Goal: Transaction & Acquisition: Purchase product/service

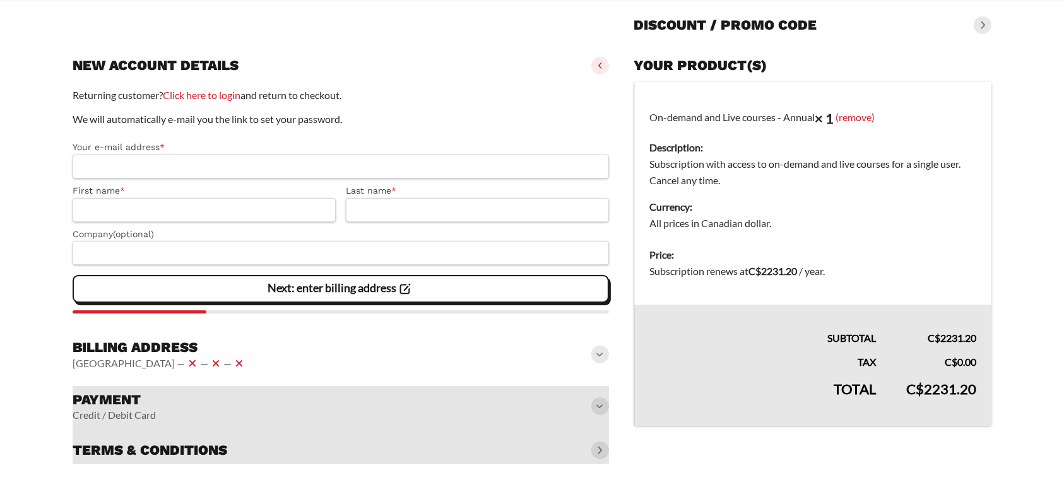
scroll to position [121, 0]
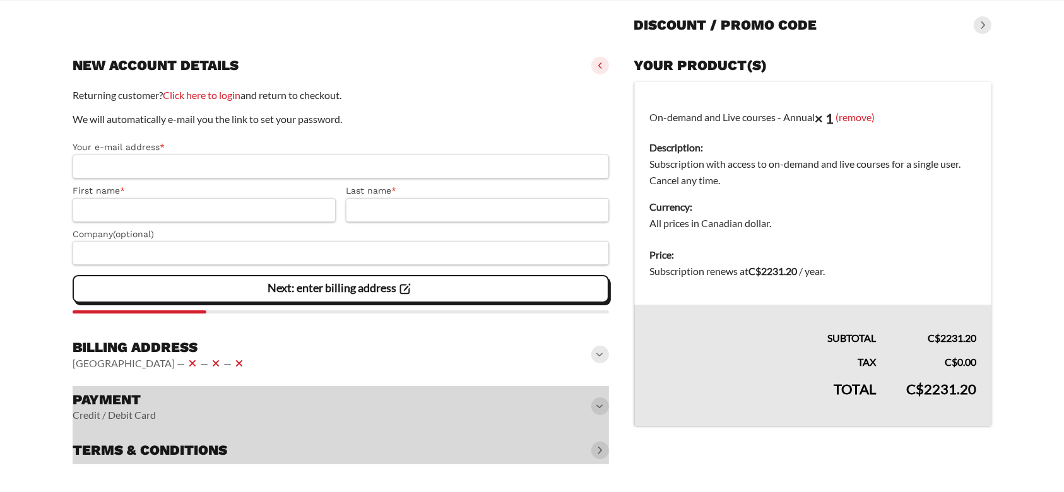
click at [589, 403] on div at bounding box center [341, 425] width 536 height 78
click at [601, 409] on div at bounding box center [341, 425] width 536 height 78
click at [594, 401] on div at bounding box center [341, 425] width 536 height 78
click at [598, 410] on div at bounding box center [341, 425] width 536 height 78
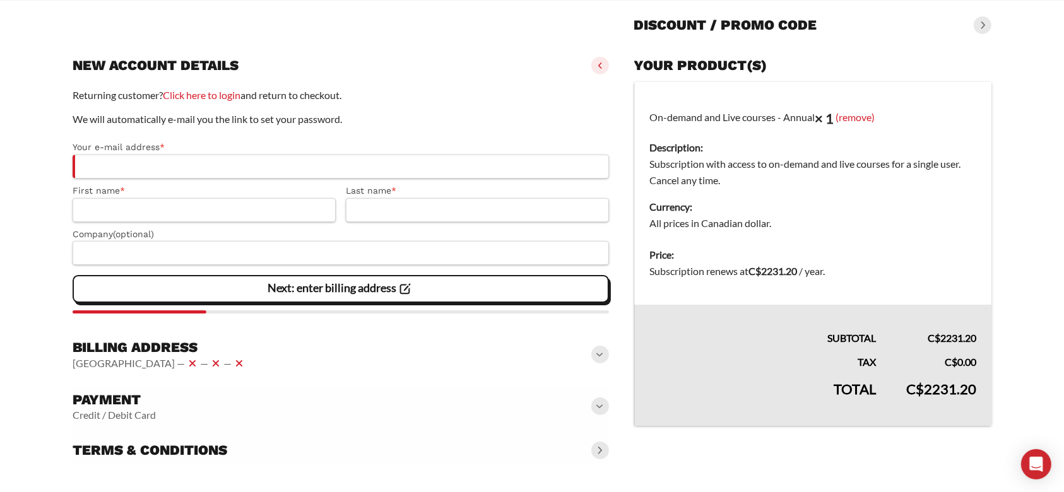
click at [610, 346] on form "**********" at bounding box center [532, 254] width 919 height 425
click at [602, 359] on span at bounding box center [600, 355] width 18 height 18
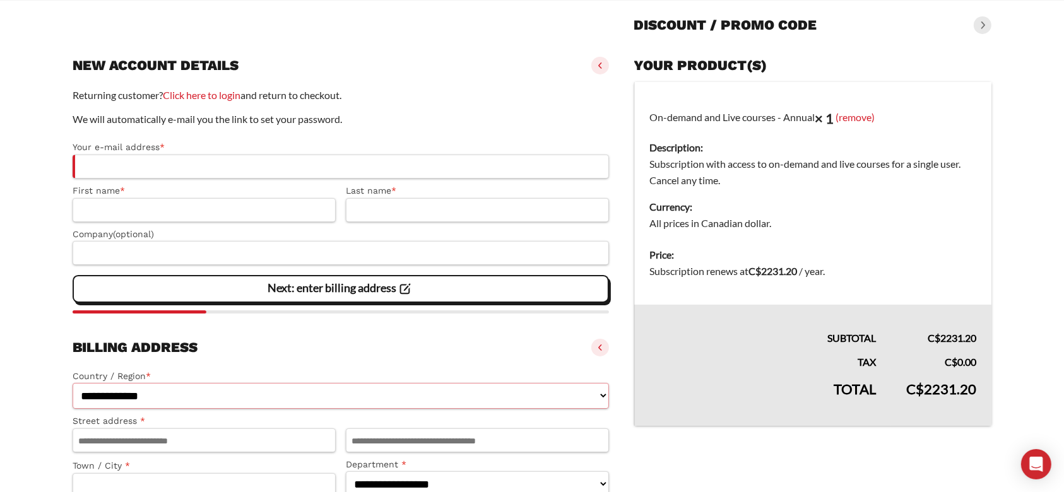
click at [225, 408] on select "**********" at bounding box center [341, 396] width 536 height 26
select select "**"
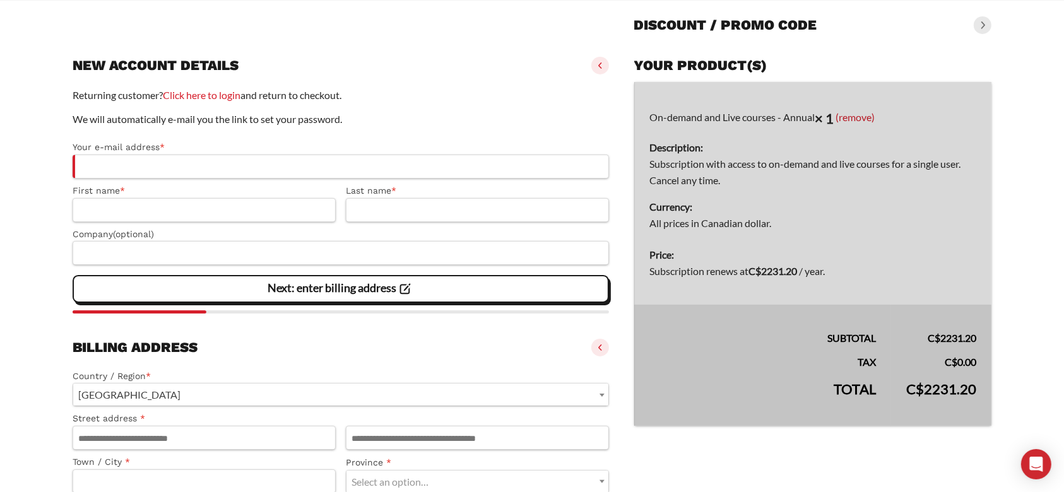
click at [27, 292] on main "Page Secure Checkout 128-BIT ENCRYPTION, VERIFIED BY COMODO / CLOUDFLARE Discou…" at bounding box center [532, 319] width 1064 height 784
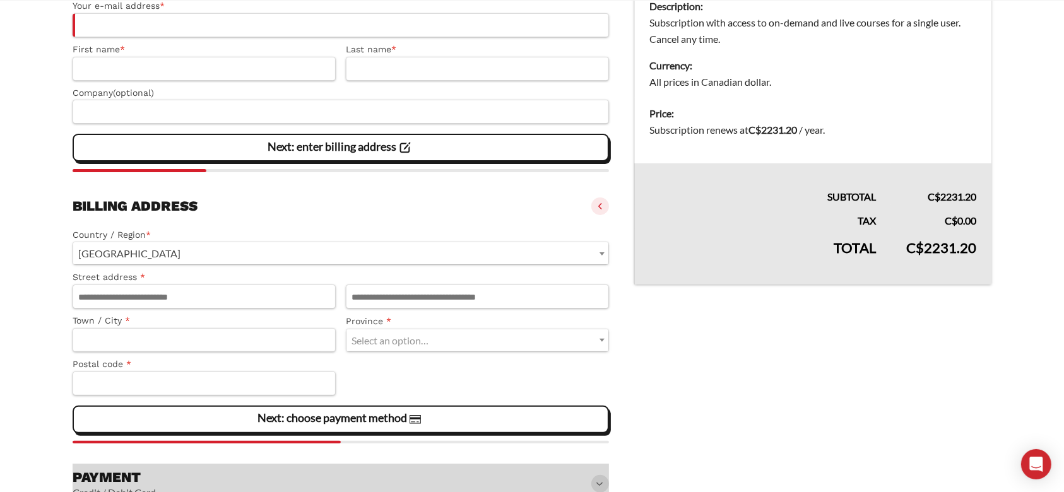
scroll to position [340, 0]
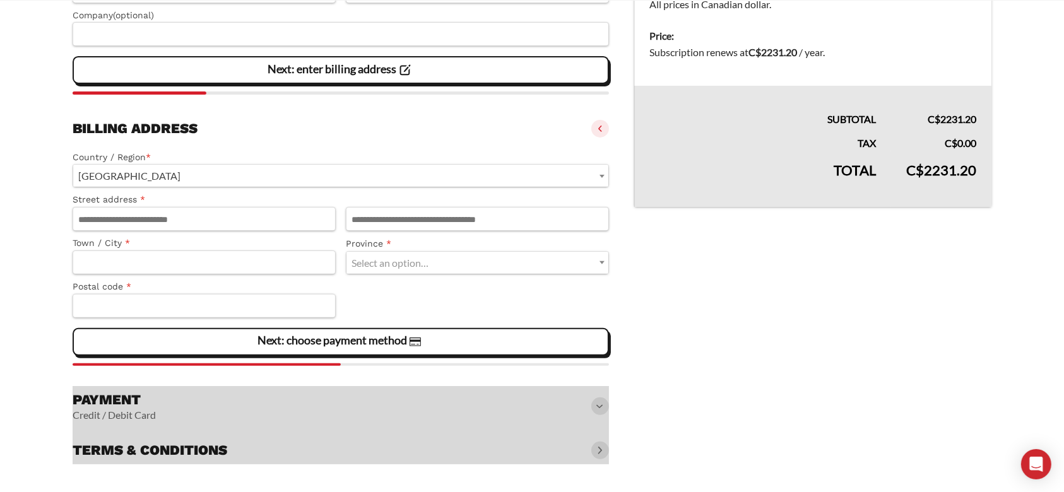
click at [597, 407] on div at bounding box center [341, 425] width 536 height 78
click at [601, 402] on div at bounding box center [341, 425] width 536 height 78
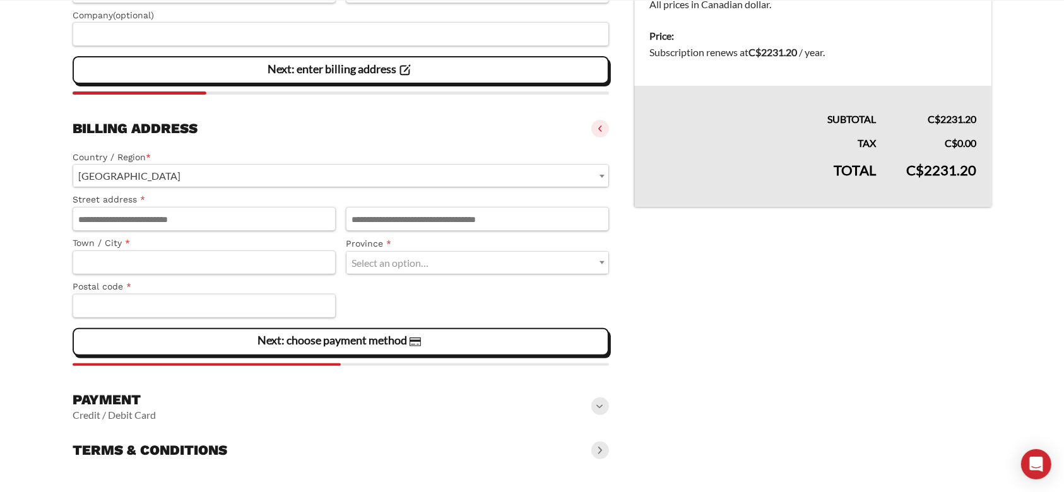
click at [600, 405] on span at bounding box center [600, 407] width 18 height 18
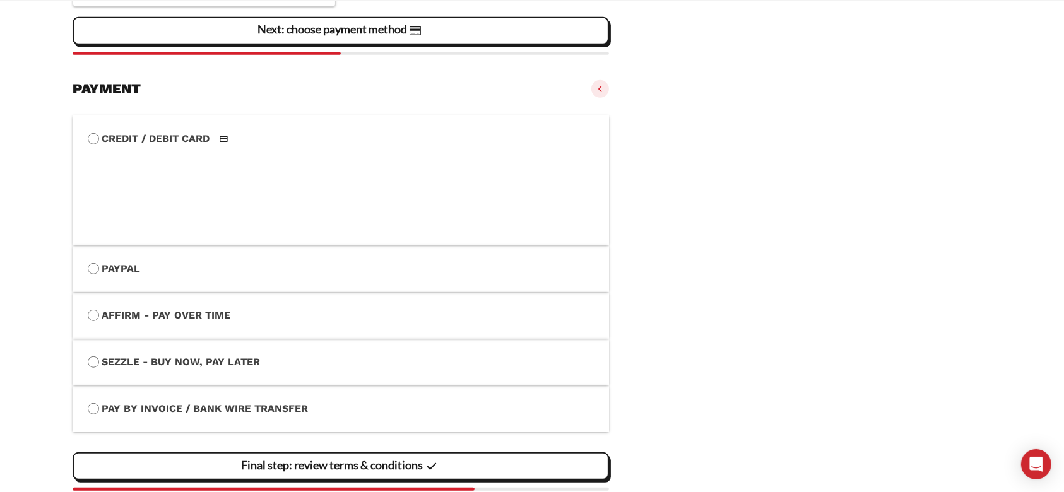
scroll to position [677, 0]
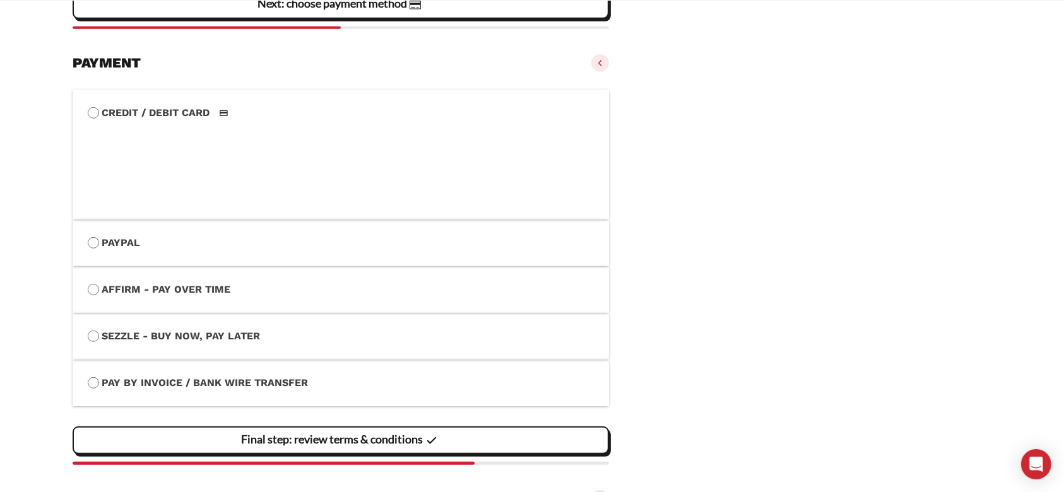
click at [150, 294] on label "Affirm - Pay over time" at bounding box center [341, 289] width 506 height 16
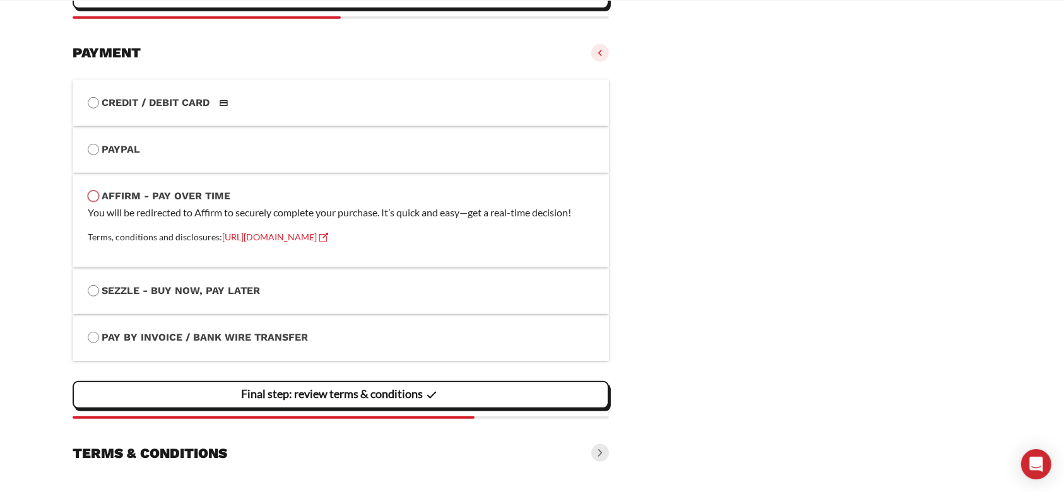
scroll to position [690, 0]
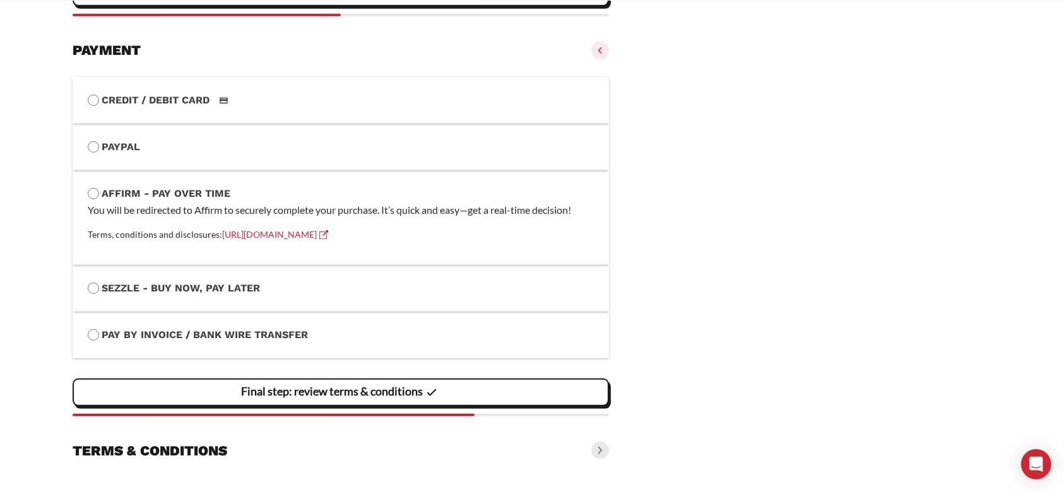
drag, startPoint x: 877, startPoint y: 98, endPoint x: 1013, endPoint y: 12, distance: 161.1
drag, startPoint x: 388, startPoint y: 233, endPoint x: 77, endPoint y: 232, distance: 310.5
click at [77, 232] on li "Affirm - Pay over time You will be redirected to Affirm to securely complete yo…" at bounding box center [341, 217] width 536 height 95
copy small "Terms, conditions and disclosures: [URL][DOMAIN_NAME]"
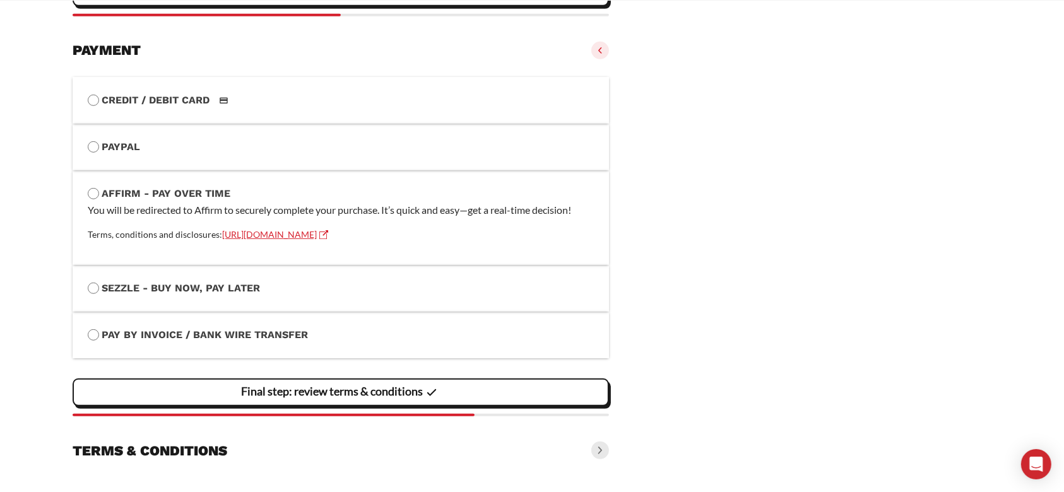
click at [310, 229] on link "[URL][DOMAIN_NAME]" at bounding box center [275, 234] width 106 height 11
drag, startPoint x: 222, startPoint y: 239, endPoint x: 157, endPoint y: 239, distance: 65.0
copy small "Terms, conditions and disclosures: [URL][DOMAIN_NAME]"
